Goal: Task Accomplishment & Management: Manage account settings

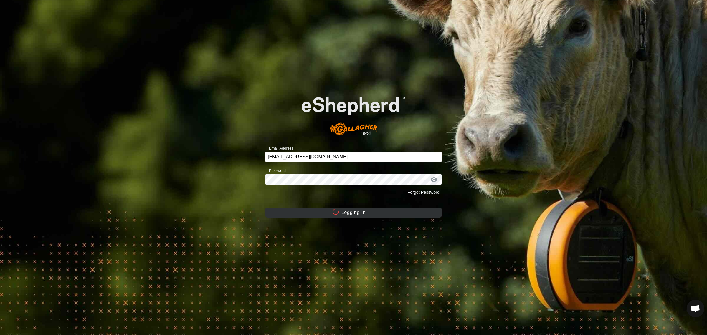
scroll to position [79, 0]
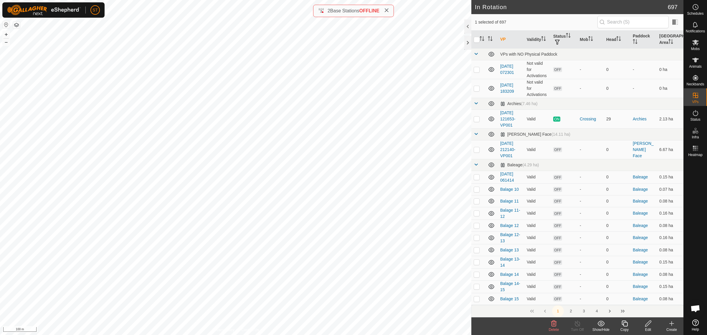
click at [554, 329] on span "Delete" at bounding box center [554, 330] width 10 height 4
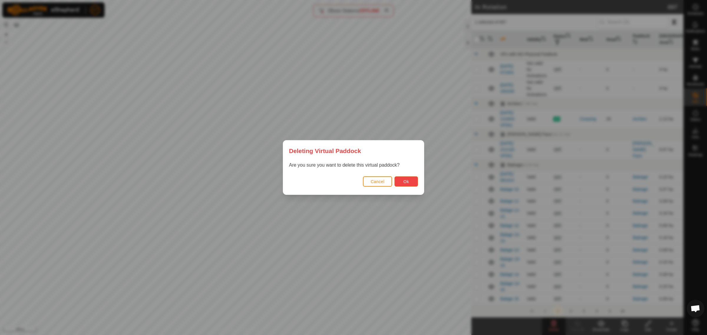
click at [406, 181] on span "Ok" at bounding box center [407, 181] width 6 height 5
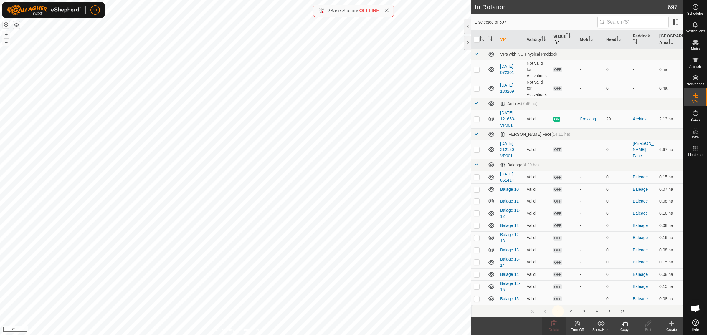
click at [624, 326] on icon at bounding box center [624, 323] width 7 height 7
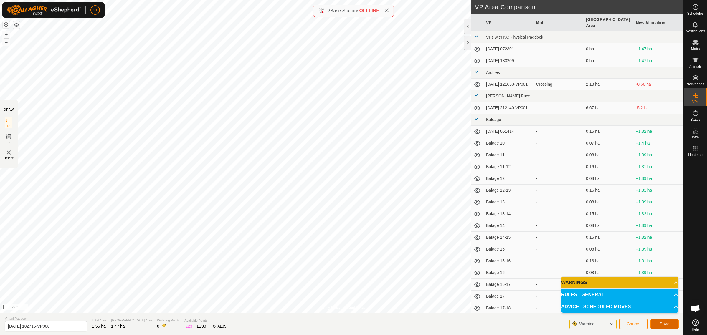
click at [654, 323] on button "Save" at bounding box center [665, 324] width 28 height 10
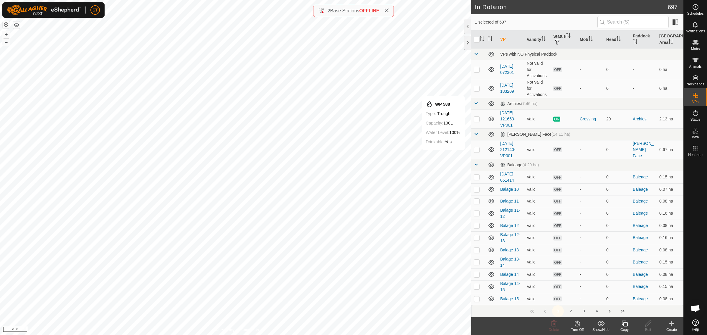
click at [628, 326] on icon at bounding box center [624, 323] width 7 height 7
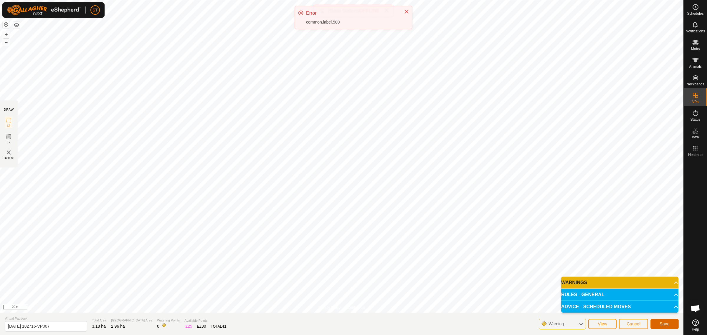
click at [662, 326] on span "Save" at bounding box center [665, 324] width 10 height 5
click at [581, 323] on icon at bounding box center [581, 325] width 5 height 8
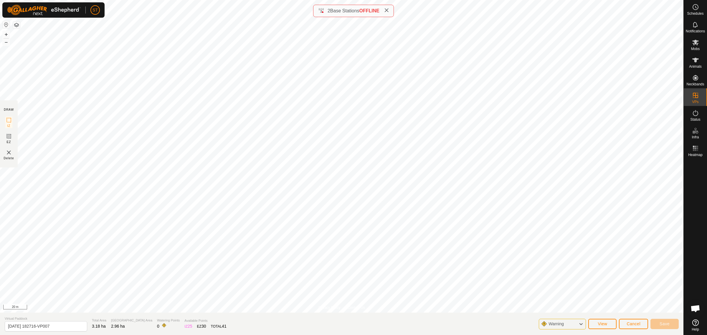
click at [581, 323] on icon at bounding box center [581, 325] width 5 height 8
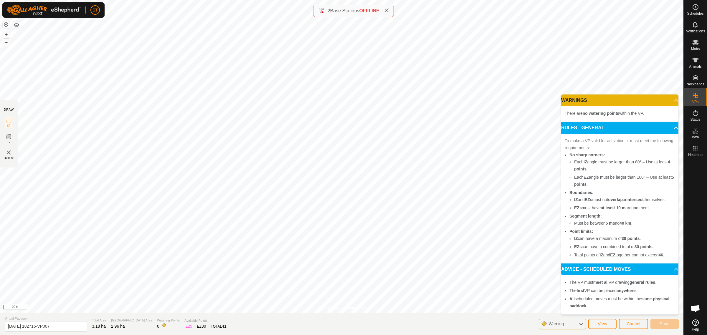
click at [581, 323] on icon at bounding box center [581, 325] width 5 height 8
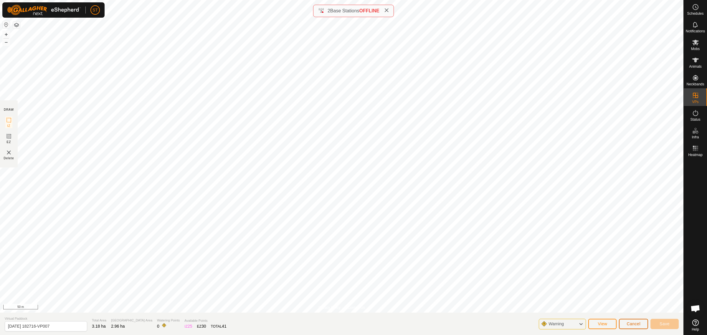
click at [640, 323] on span "Cancel" at bounding box center [634, 324] width 14 height 5
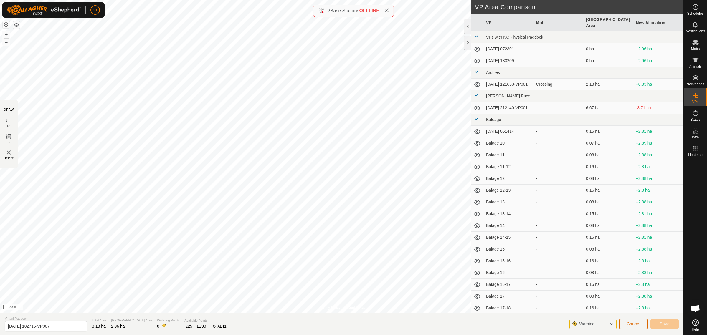
click at [628, 324] on span "Cancel" at bounding box center [634, 324] width 14 height 5
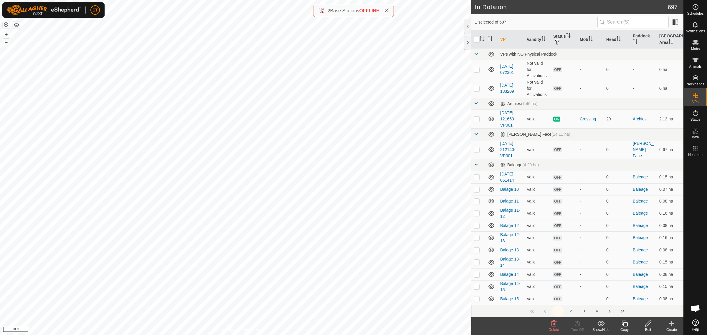
click at [554, 324] on icon at bounding box center [553, 323] width 7 height 7
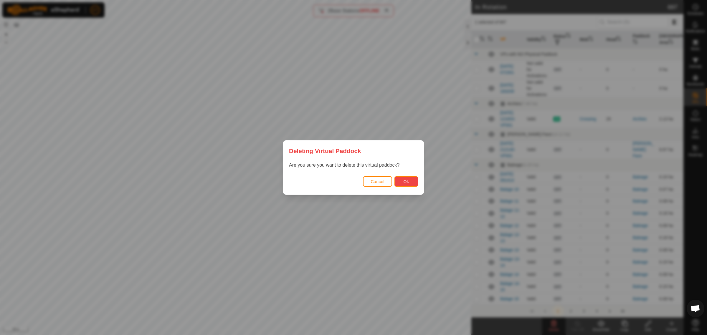
click at [410, 186] on button "Ok" at bounding box center [407, 181] width 24 height 10
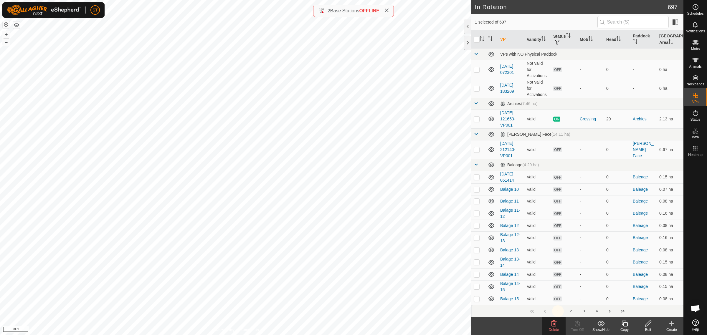
click at [555, 325] on icon at bounding box center [553, 323] width 7 height 7
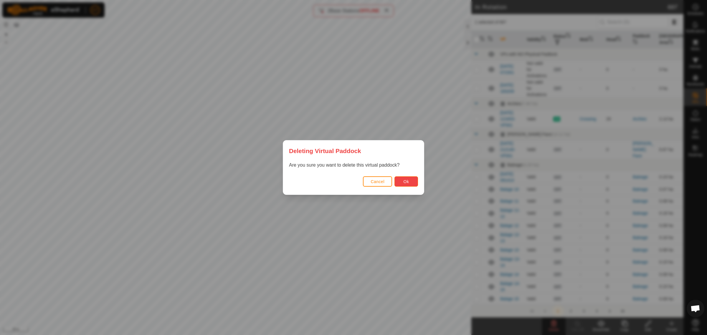
click at [410, 183] on button "Ok" at bounding box center [407, 181] width 24 height 10
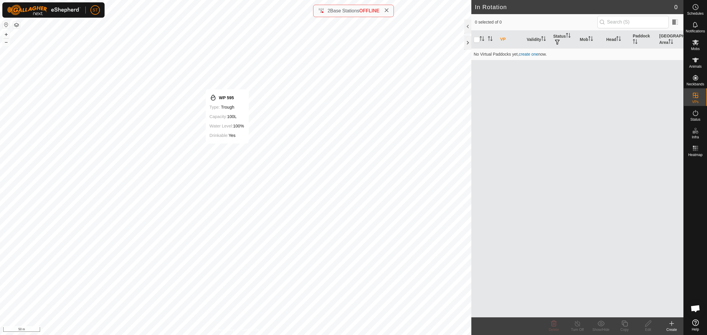
scroll to position [79, 0]
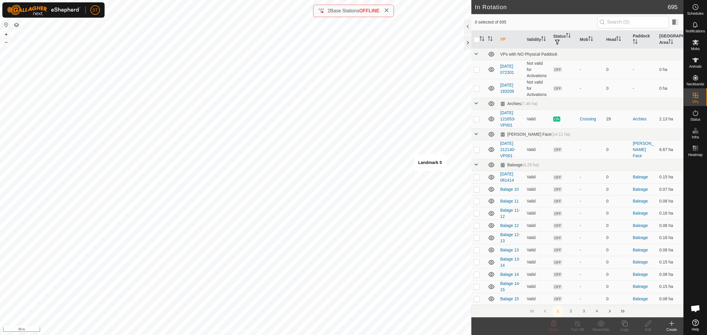
click at [671, 326] on icon at bounding box center [671, 323] width 7 height 7
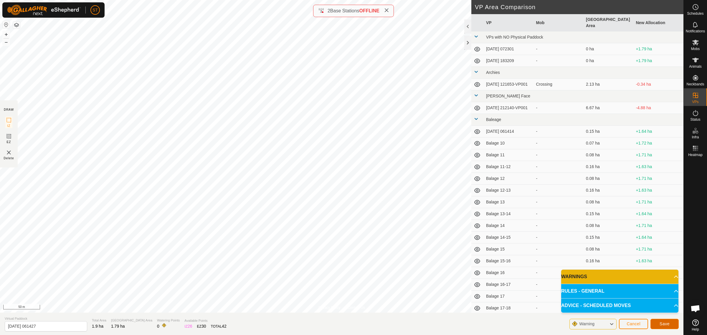
click at [660, 325] on span "Save" at bounding box center [665, 324] width 10 height 5
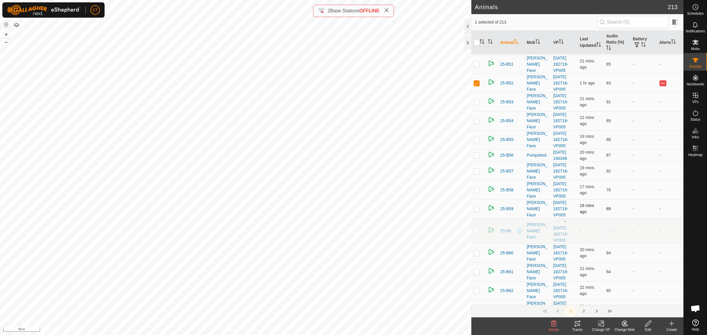
scroll to position [847, 0]
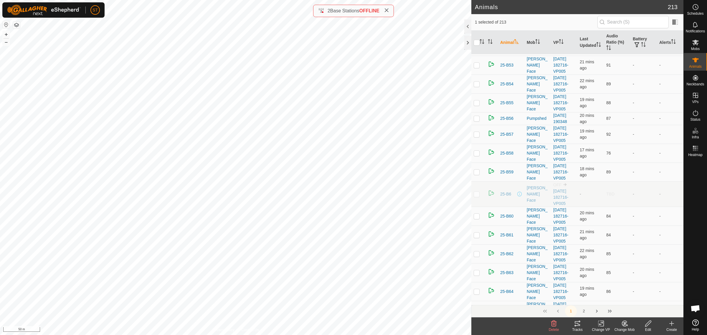
click at [476, 197] on p-checkbox at bounding box center [477, 194] width 6 height 5
checkbox input "false"
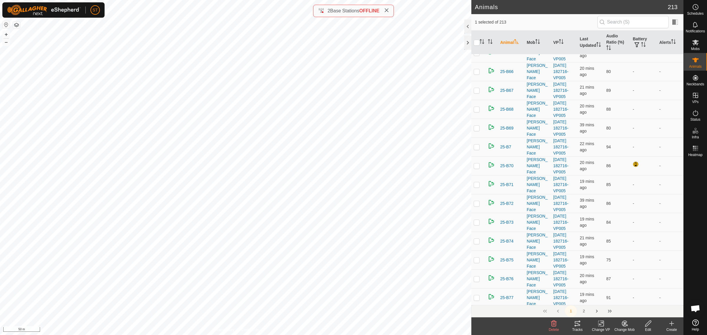
scroll to position [1584, 0]
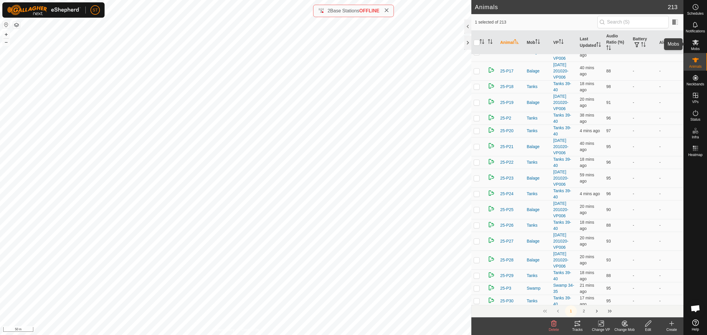
click at [693, 44] on icon at bounding box center [695, 42] width 7 height 7
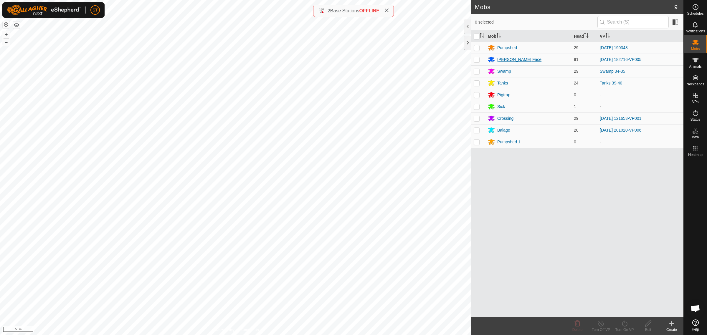
click at [506, 59] on div "[PERSON_NAME] Face" at bounding box center [519, 60] width 44 height 6
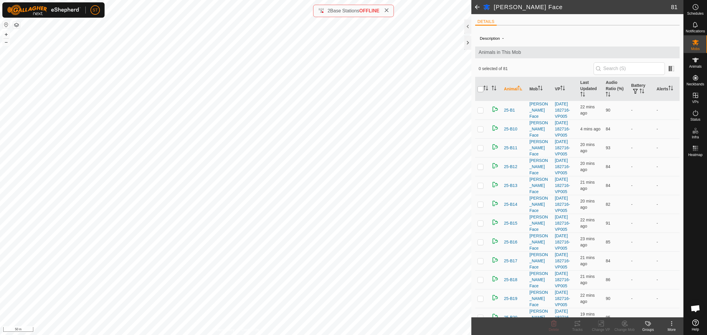
click at [481, 88] on input "checkbox" at bounding box center [481, 89] width 6 height 6
checkbox input "true"
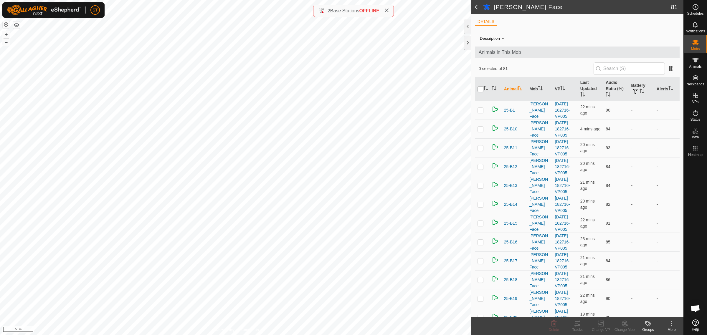
checkbox input "true"
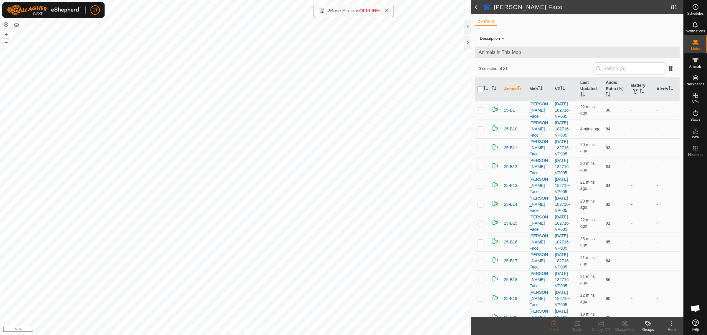
checkbox input "true"
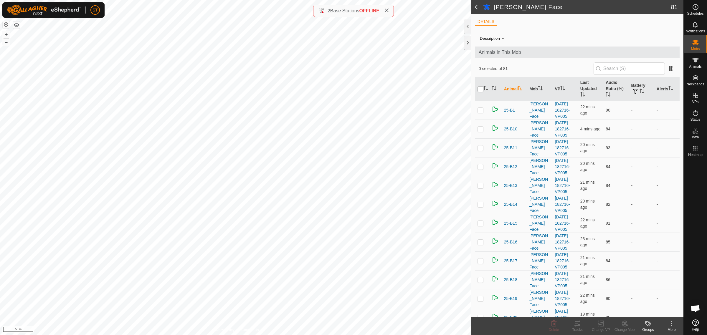
checkbox input "true"
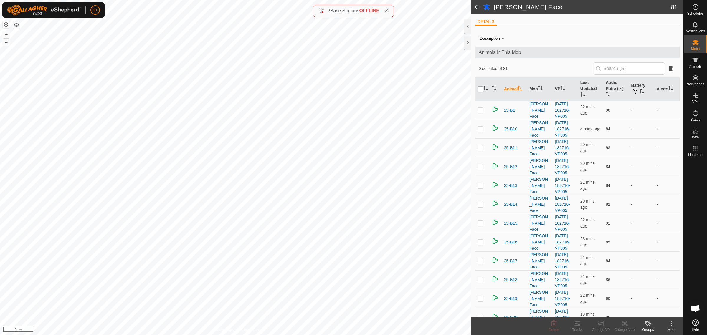
checkbox input "true"
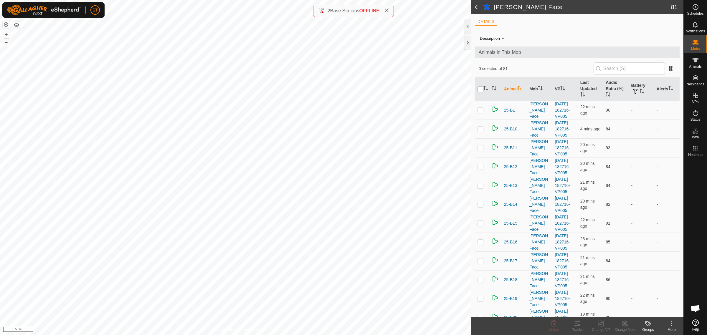
checkbox input "true"
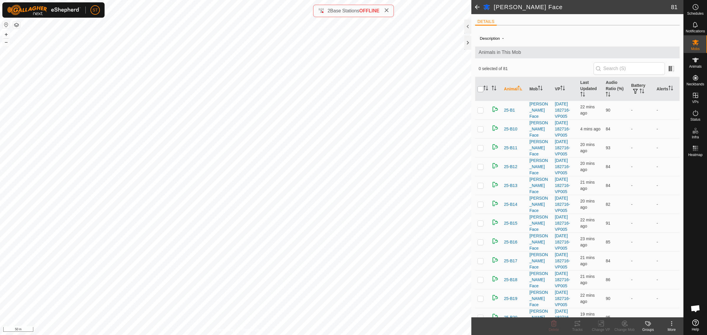
checkbox input "true"
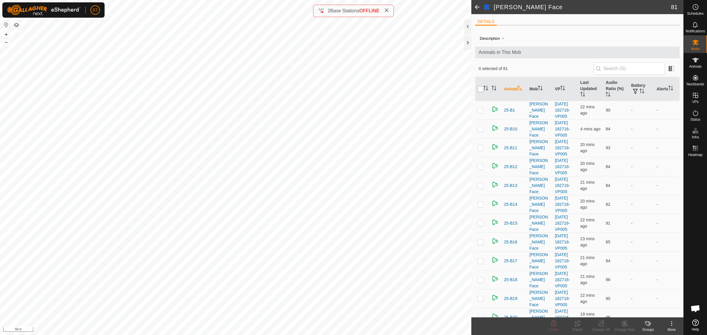
checkbox input "true"
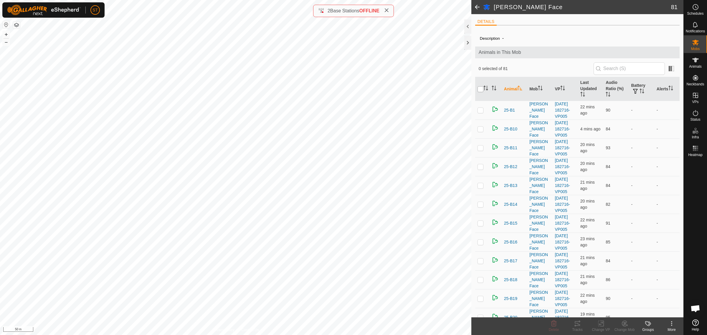
checkbox input "true"
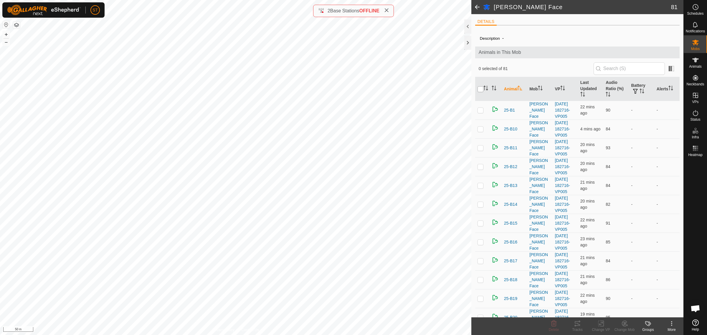
checkbox input "true"
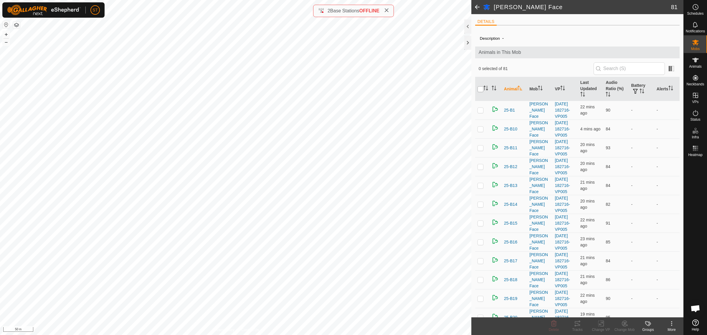
checkbox input "true"
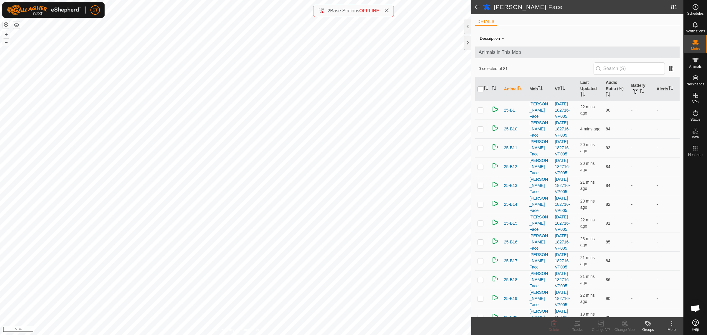
checkbox input "true"
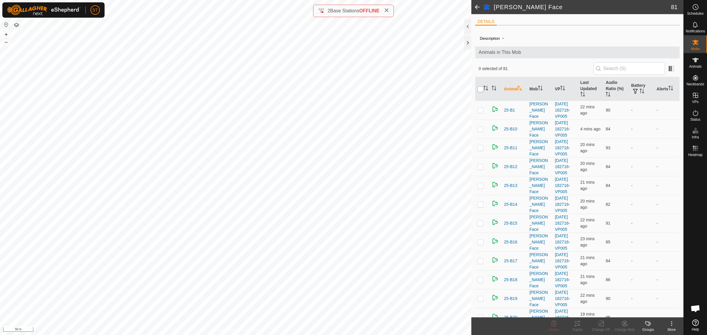
checkbox input "true"
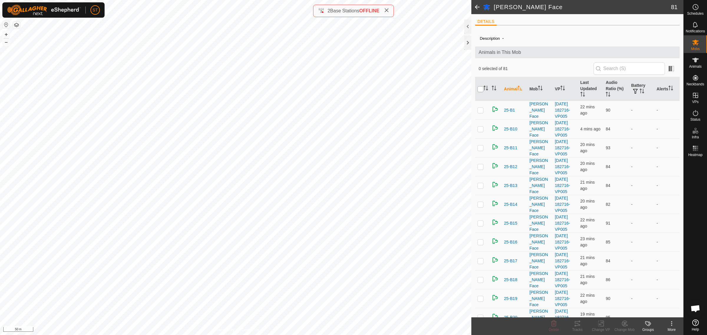
checkbox input "true"
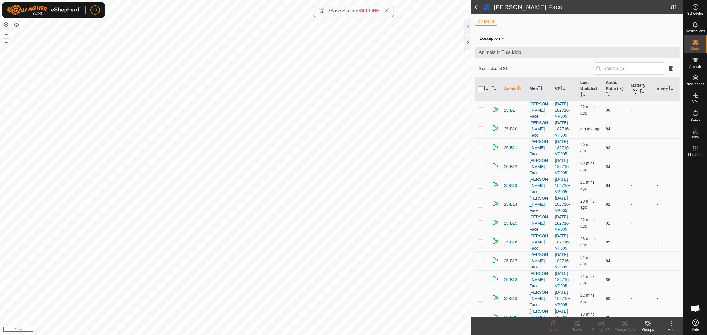
checkbox input "true"
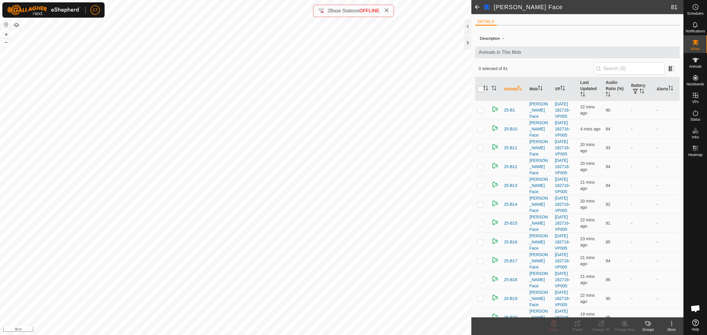
checkbox input "true"
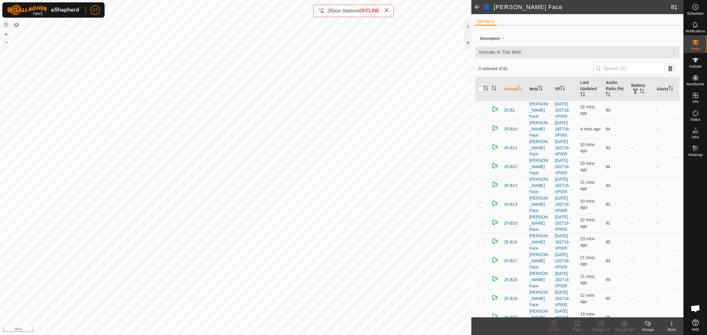
checkbox input "true"
click at [600, 326] on icon at bounding box center [600, 323] width 7 height 7
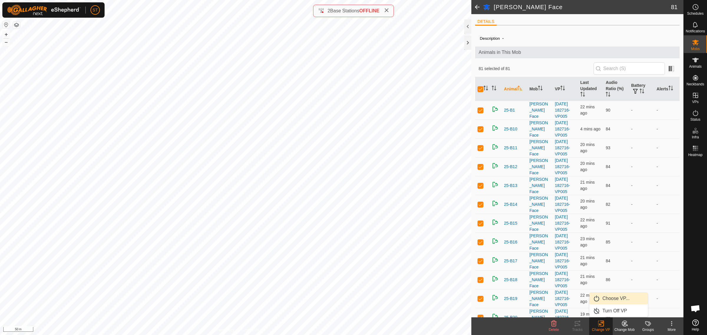
click at [611, 298] on link "Choose VP..." at bounding box center [619, 299] width 58 height 12
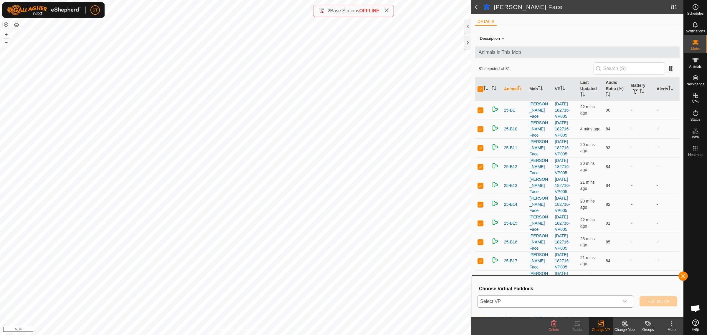
click at [628, 302] on div "dropdown trigger" at bounding box center [625, 302] width 12 height 12
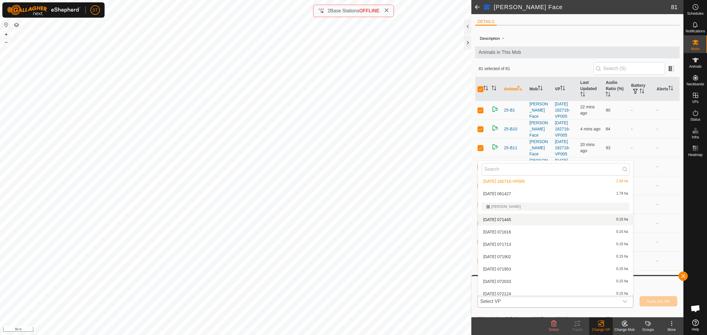
scroll to position [2909, 0]
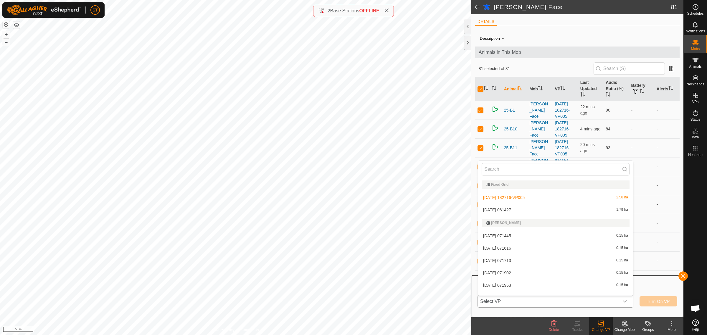
click at [509, 207] on li "[DATE] 061427 1.79 ha" at bounding box center [555, 210] width 155 height 12
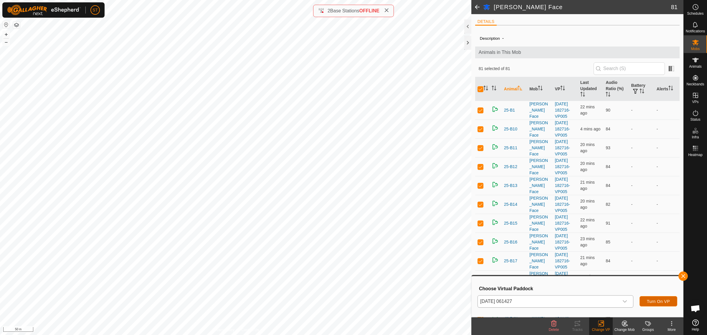
click at [659, 302] on span "Turn On VP" at bounding box center [658, 301] width 23 height 5
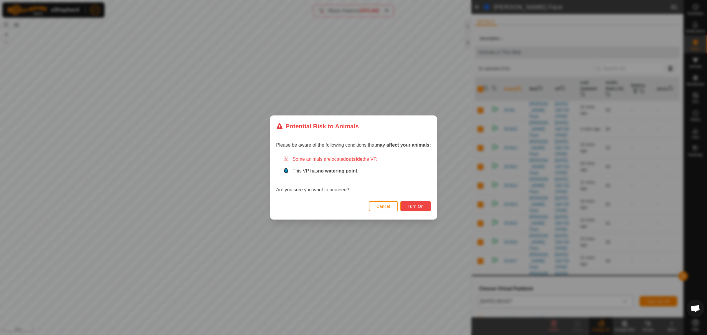
click at [422, 207] on span "Turn On" at bounding box center [416, 206] width 16 height 5
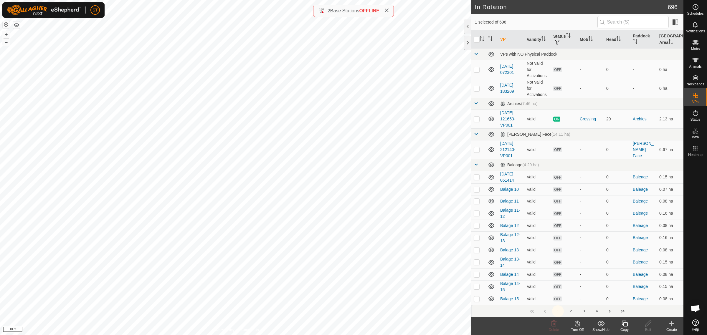
click at [624, 326] on icon at bounding box center [624, 323] width 7 height 7
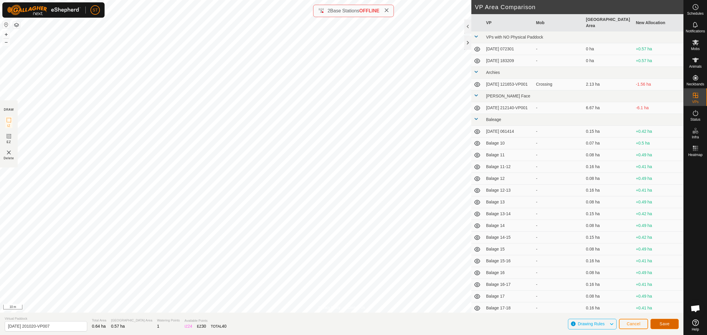
click at [671, 324] on button "Save" at bounding box center [665, 324] width 28 height 10
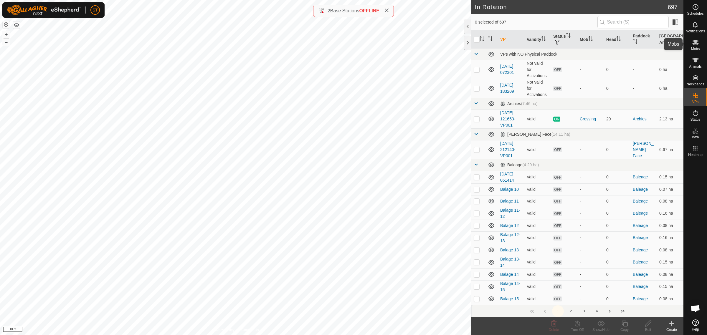
click at [699, 44] on icon at bounding box center [695, 42] width 7 height 7
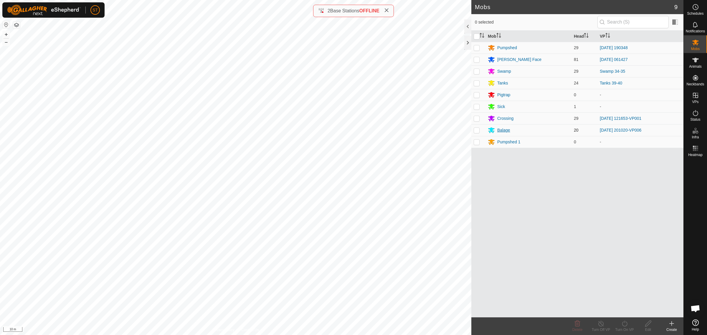
click at [504, 131] on div "Balage" at bounding box center [503, 130] width 13 height 6
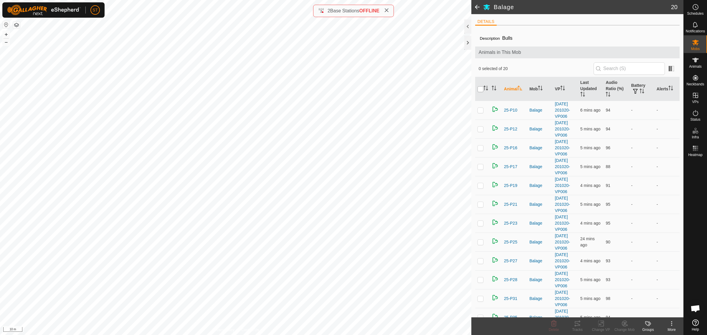
click at [478, 91] on input "checkbox" at bounding box center [481, 89] width 6 height 6
checkbox input "true"
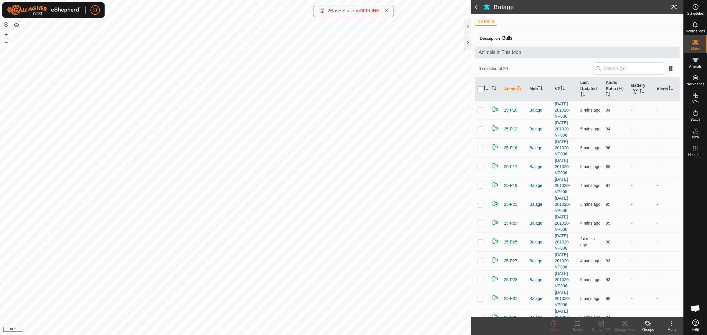
checkbox input "true"
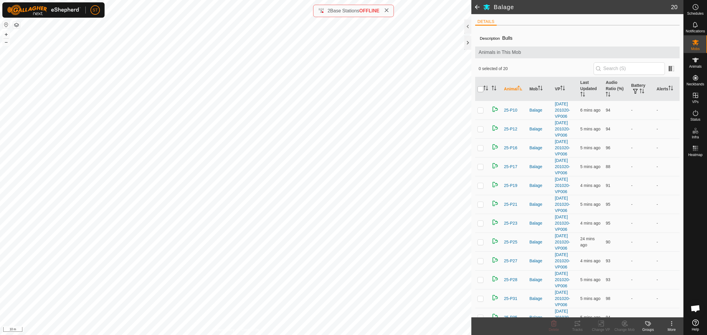
checkbox input "true"
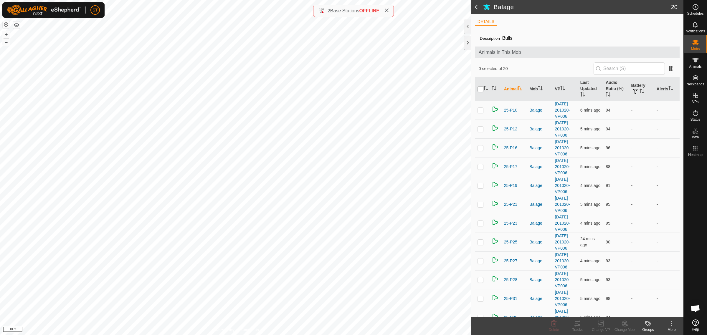
checkbox input "true"
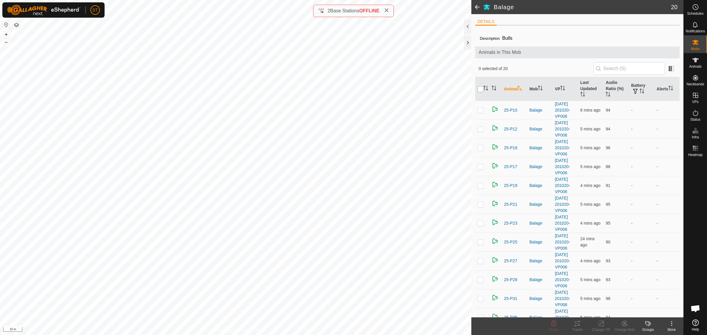
checkbox input "true"
click at [600, 323] on icon at bounding box center [600, 323] width 7 height 7
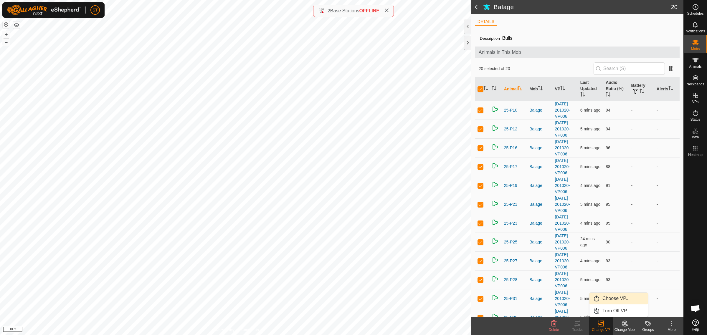
click at [617, 299] on link "Choose VP..." at bounding box center [619, 299] width 58 height 12
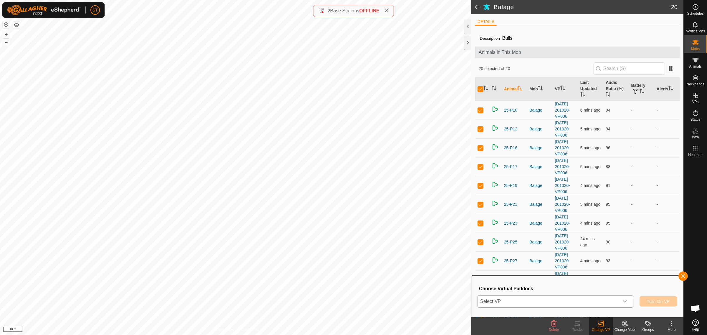
click at [627, 302] on div "dropdown trigger" at bounding box center [625, 302] width 12 height 12
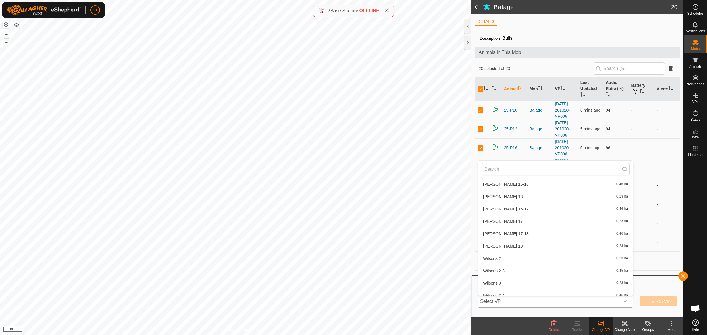
scroll to position [8853, 0]
click at [522, 294] on span "[DATE] 201020-VP007" at bounding box center [504, 296] width 42 height 4
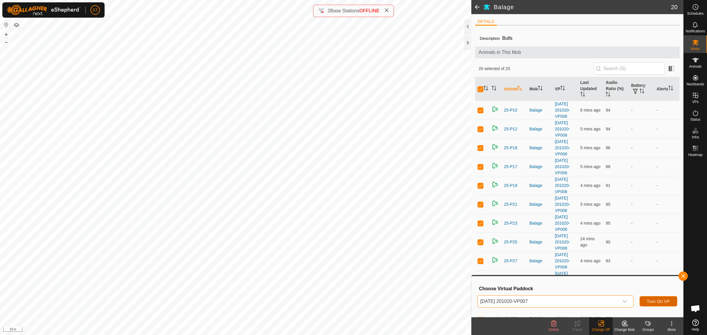
click at [655, 303] on span "Turn On VP" at bounding box center [658, 301] width 23 height 5
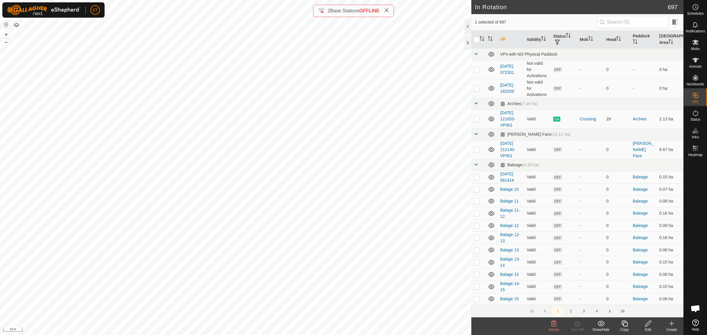
click at [553, 326] on icon at bounding box center [553, 323] width 7 height 7
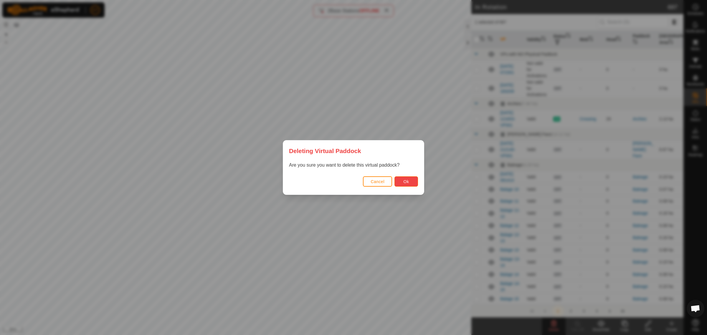
click at [408, 182] on span "Ok" at bounding box center [407, 181] width 6 height 5
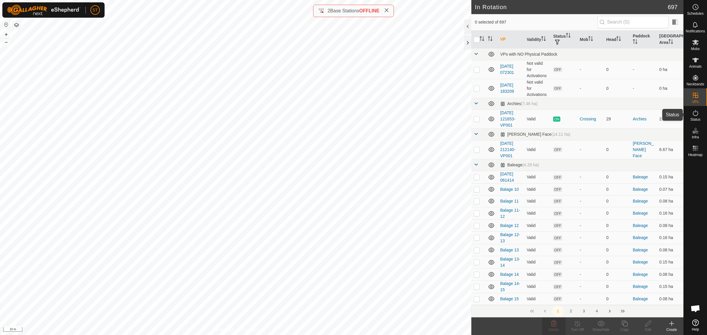
click at [697, 114] on icon at bounding box center [695, 113] width 7 height 7
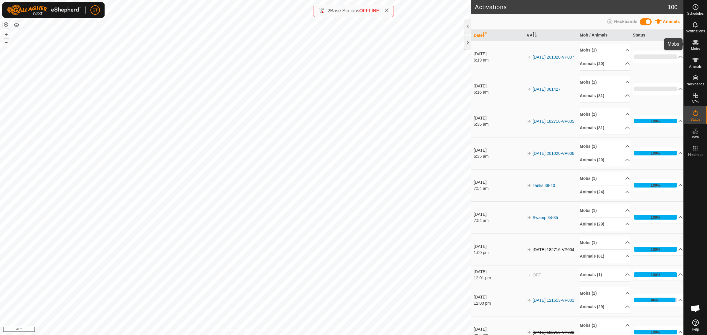
click at [696, 45] on icon at bounding box center [695, 42] width 7 height 7
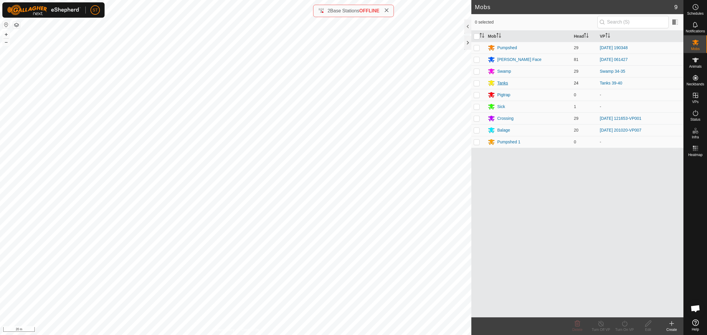
click at [501, 81] on div "Tanks" at bounding box center [502, 83] width 11 height 6
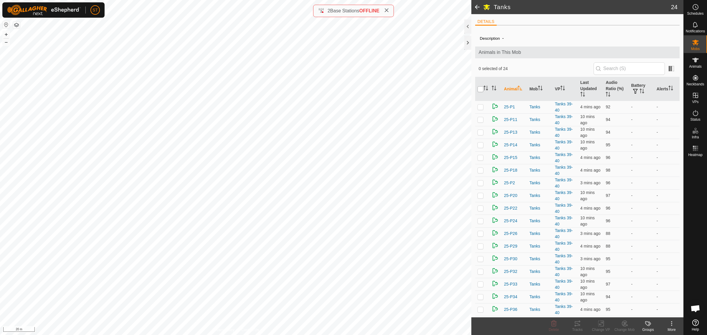
click at [481, 88] on input "checkbox" at bounding box center [481, 89] width 6 height 6
checkbox input "true"
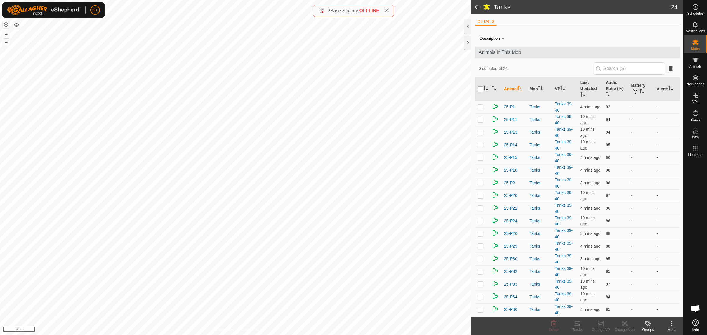
checkbox input "true"
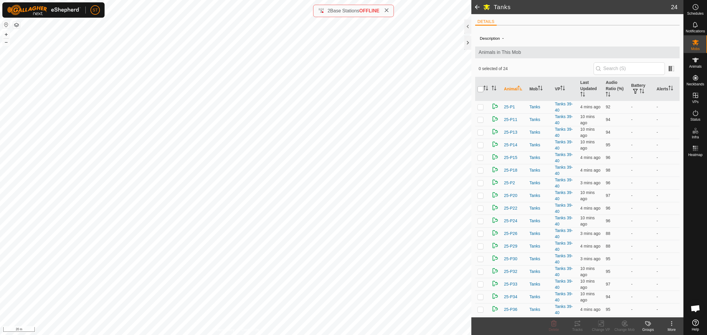
checkbox input "true"
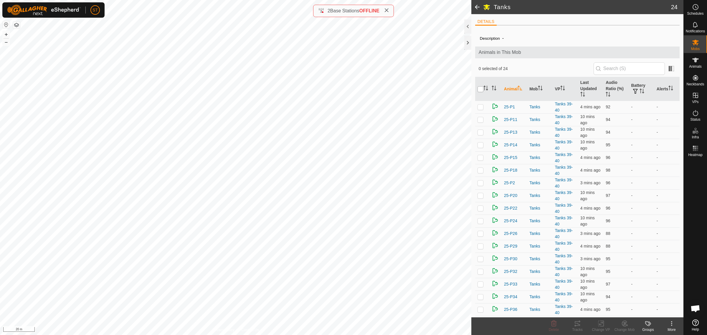
checkbox input "true"
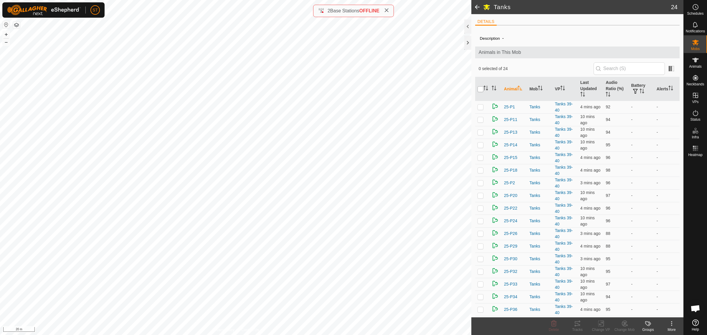
checkbox input "true"
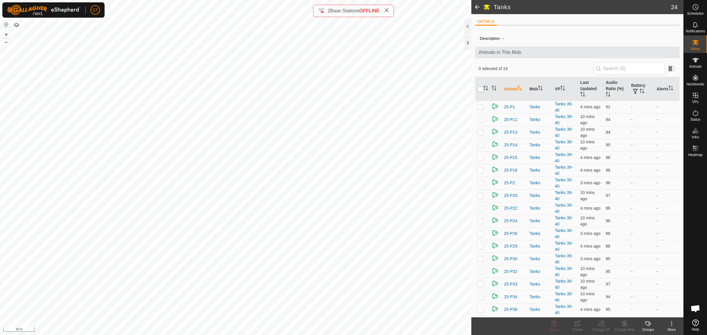
checkbox input "true"
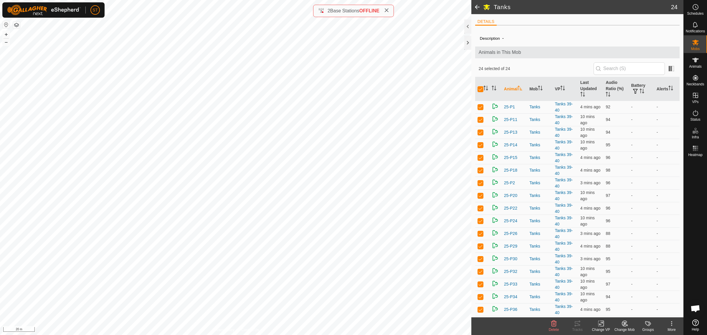
click at [599, 329] on div "Change VP" at bounding box center [601, 329] width 24 height 5
click at [614, 298] on link "Choose VP..." at bounding box center [619, 299] width 58 height 12
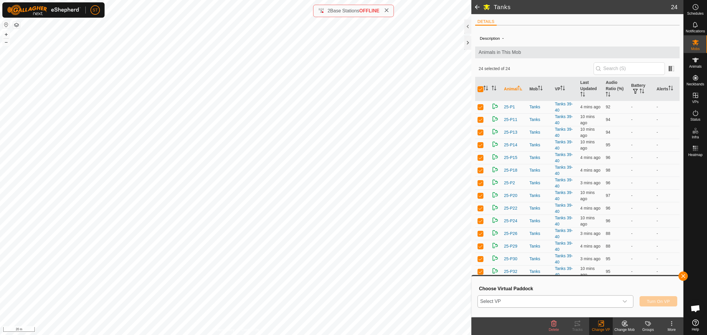
click at [625, 302] on icon "dropdown trigger" at bounding box center [625, 302] width 4 height 2
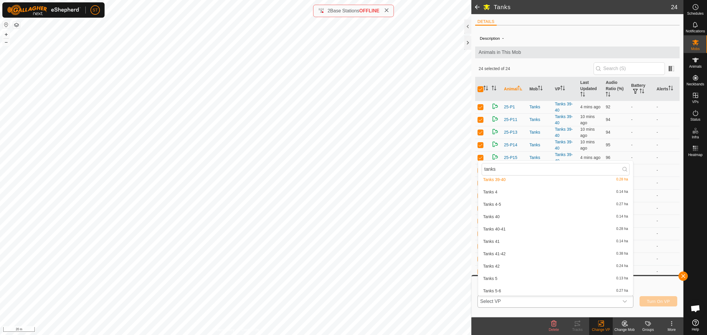
scroll to position [810, 0]
type input "tanks"
click at [509, 227] on li "Tanks 40-41 0.28 ha" at bounding box center [555, 229] width 155 height 12
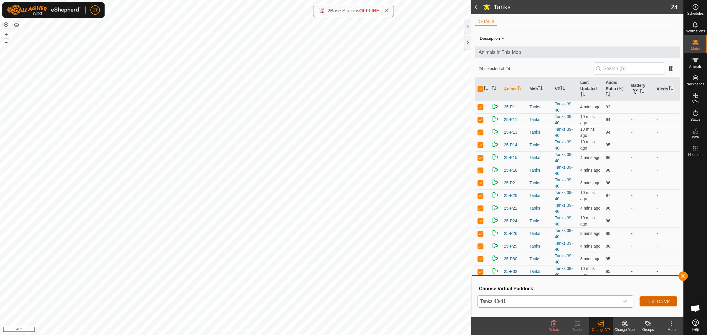
click at [655, 299] on span "Turn On VP" at bounding box center [658, 301] width 23 height 5
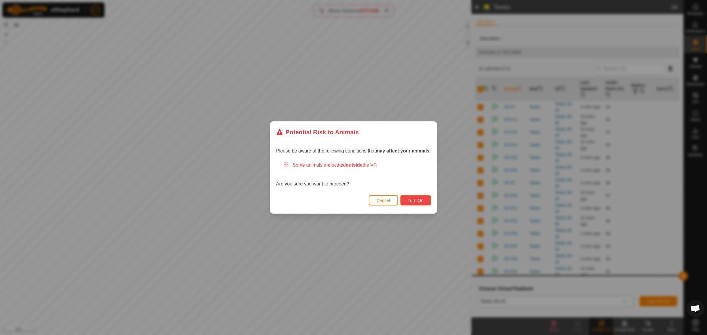
click at [410, 199] on span "Turn On" at bounding box center [416, 200] width 16 height 5
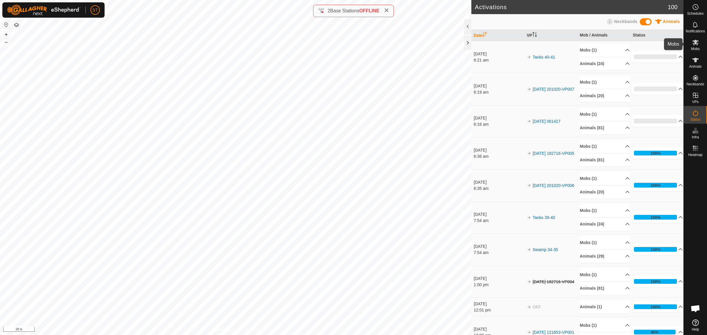
click at [694, 41] on icon at bounding box center [695, 43] width 6 height 6
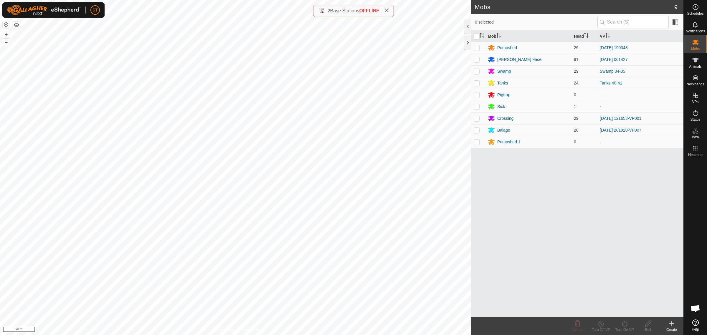
click at [501, 70] on div "Swamp" at bounding box center [504, 71] width 14 height 6
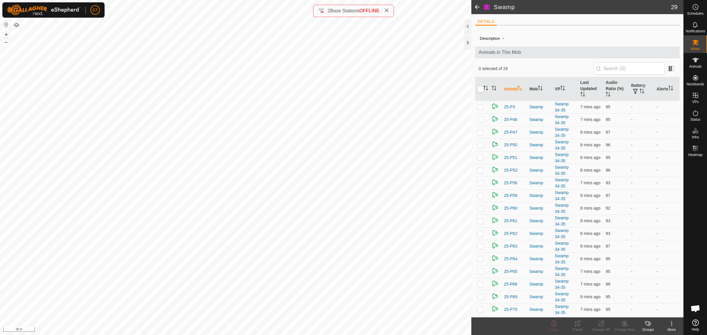
click at [481, 90] on input "checkbox" at bounding box center [481, 89] width 6 height 6
checkbox input "true"
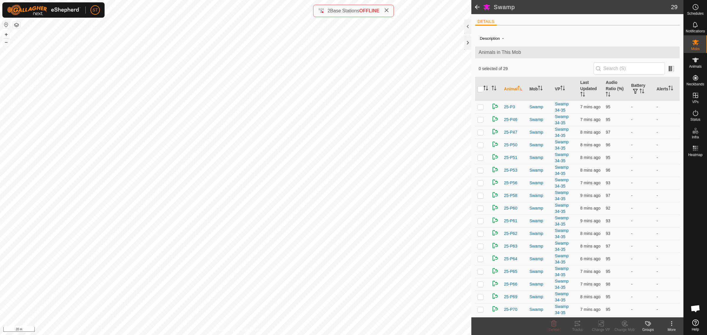
checkbox input "true"
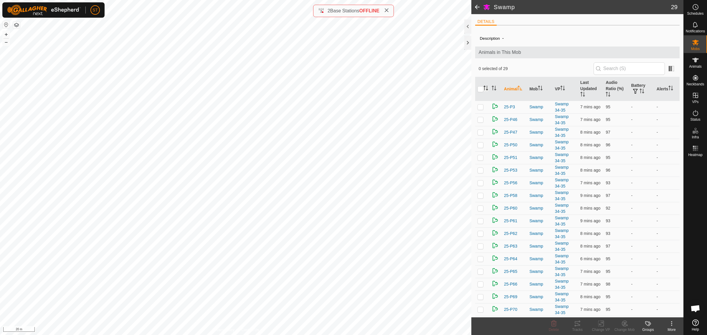
checkbox input "true"
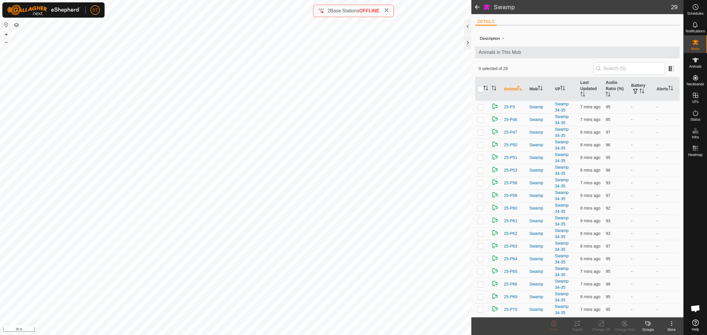
checkbox input "true"
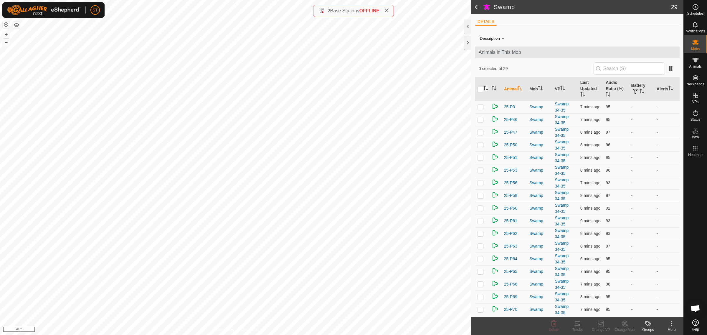
checkbox input "true"
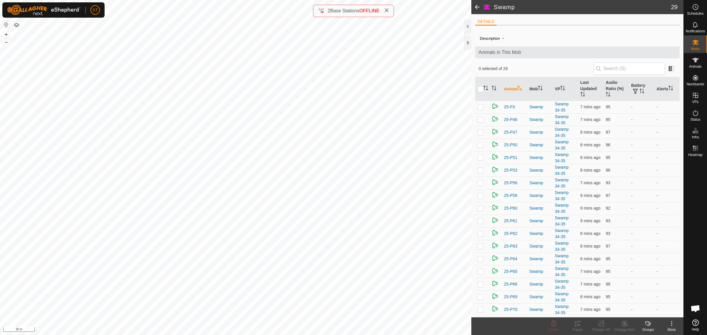
checkbox input "true"
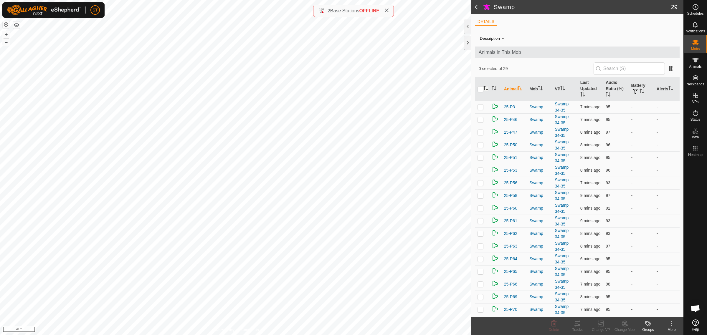
checkbox input "true"
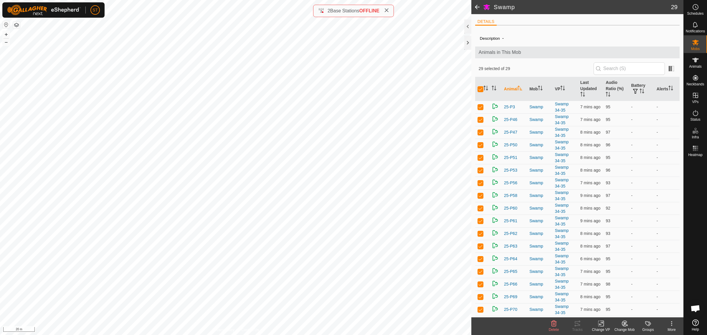
click at [601, 326] on icon at bounding box center [602, 323] width 3 height 5
click at [615, 297] on link "Choose VP..." at bounding box center [619, 299] width 58 height 12
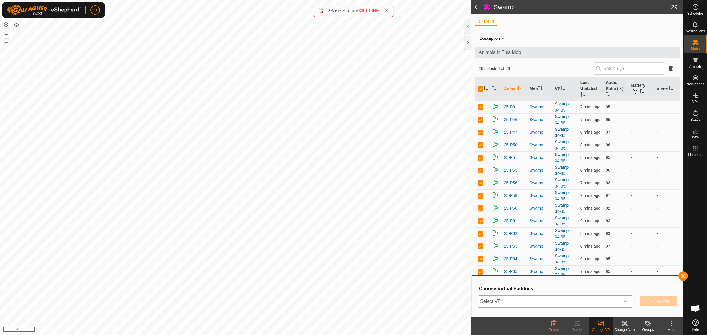
click at [626, 302] on icon "dropdown trigger" at bounding box center [625, 301] width 5 height 5
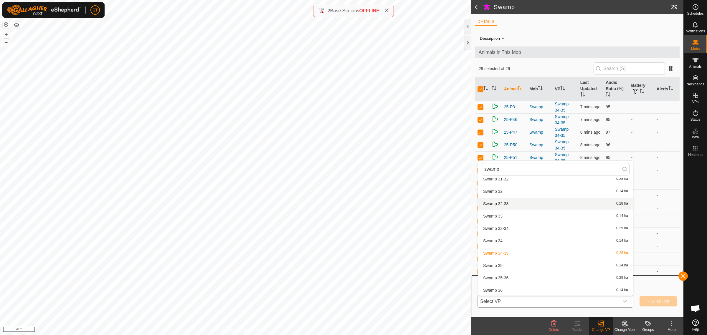
scroll to position [626, 0]
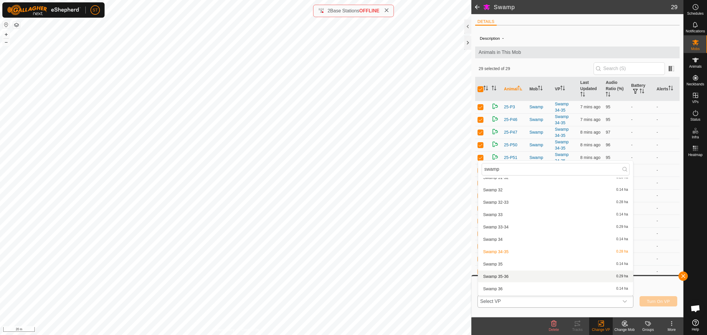
type input "swamp"
click at [505, 275] on li "Swamp 35-36 0.29 ha" at bounding box center [555, 277] width 155 height 12
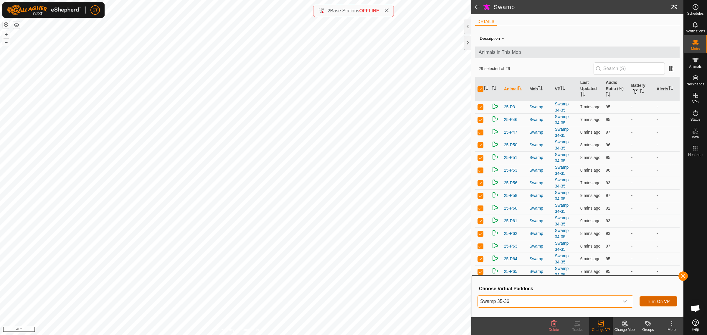
click at [649, 298] on button "Turn On VP" at bounding box center [659, 301] width 38 height 10
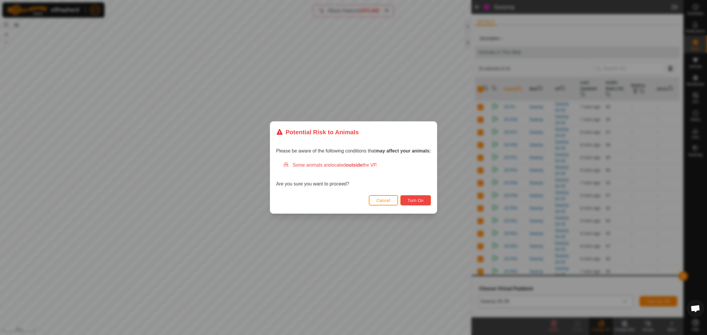
click at [412, 200] on span "Turn On" at bounding box center [416, 200] width 16 height 5
